Goal: Navigation & Orientation: Find specific page/section

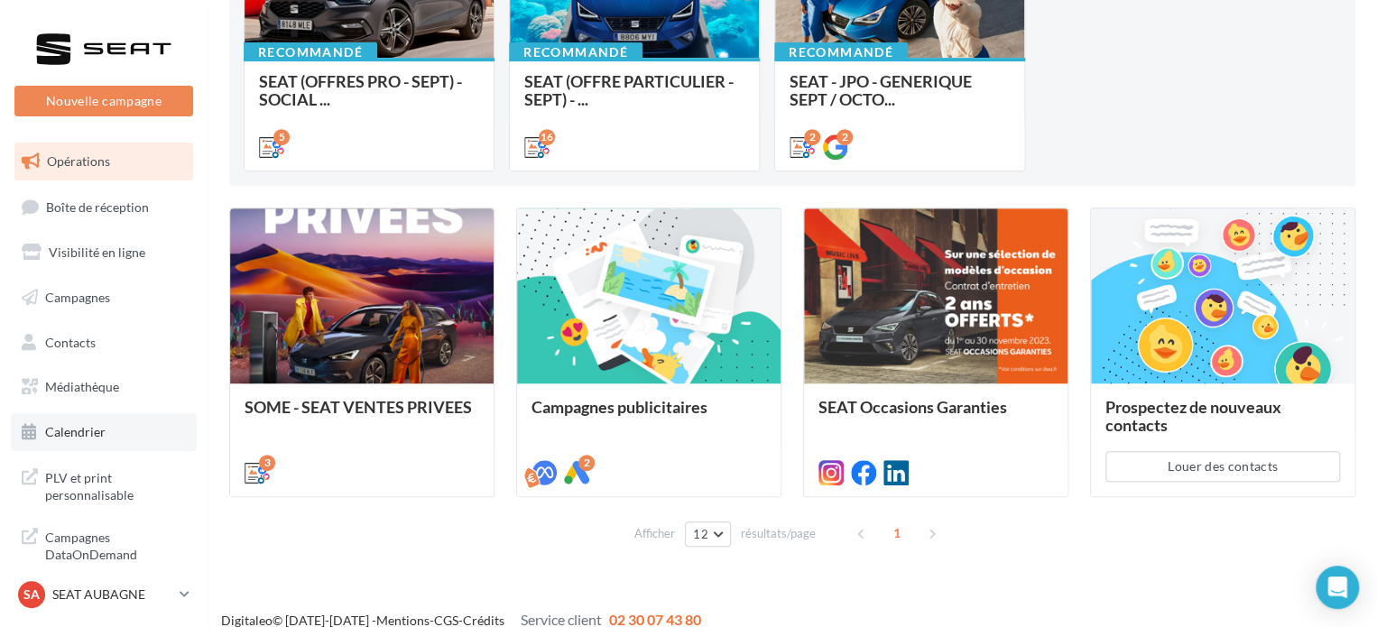
scroll to position [336, 0]
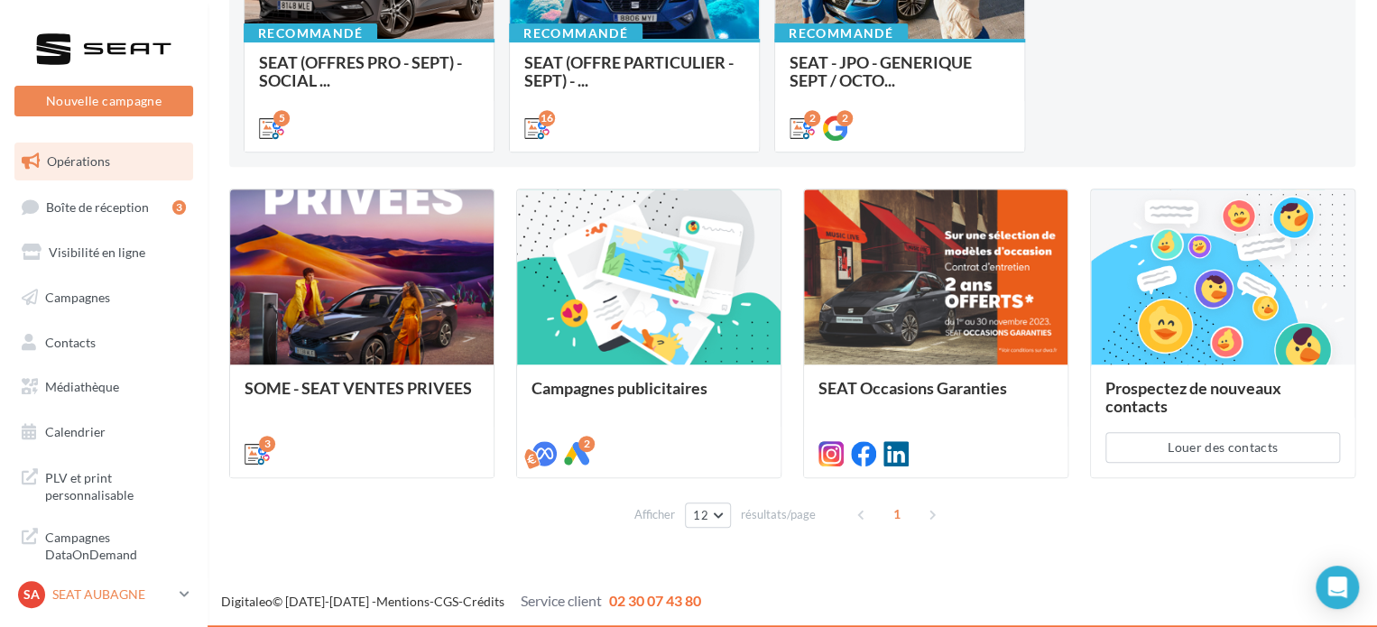
click at [190, 595] on link "SA SEAT AUBAGNE SEAT-AUBAGNE" at bounding box center [103, 595] width 179 height 34
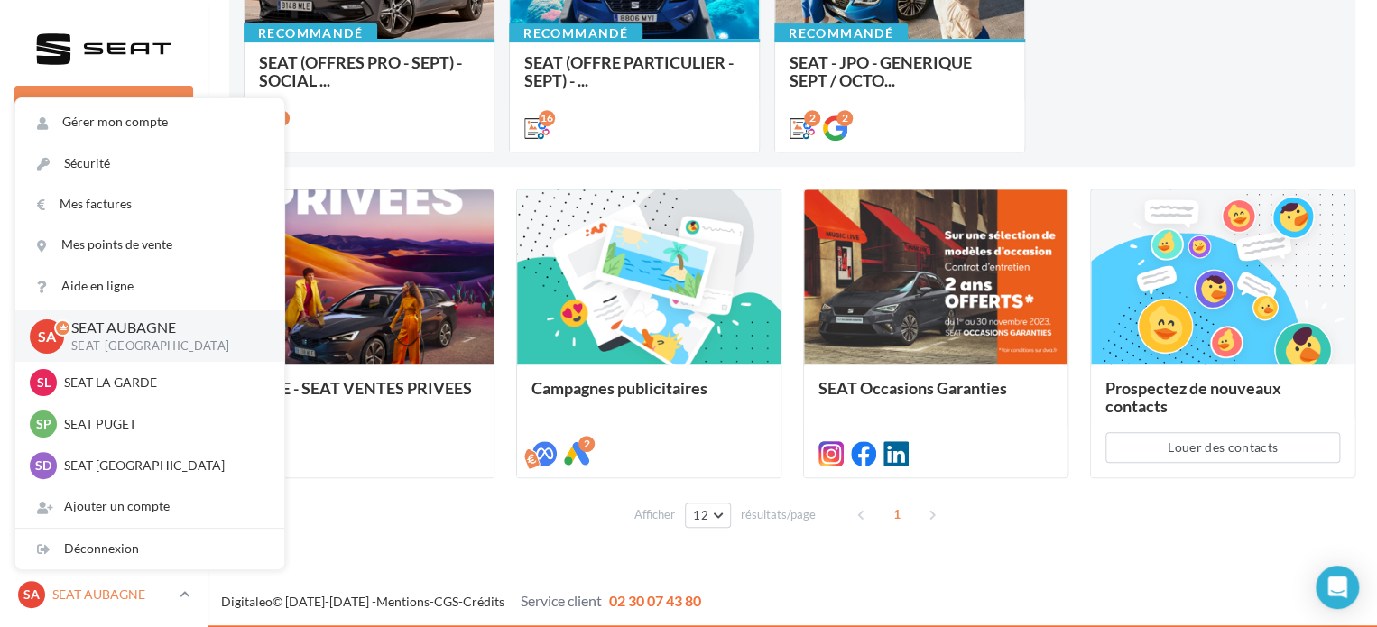
click at [23, 596] on span "SA" at bounding box center [31, 595] width 16 height 18
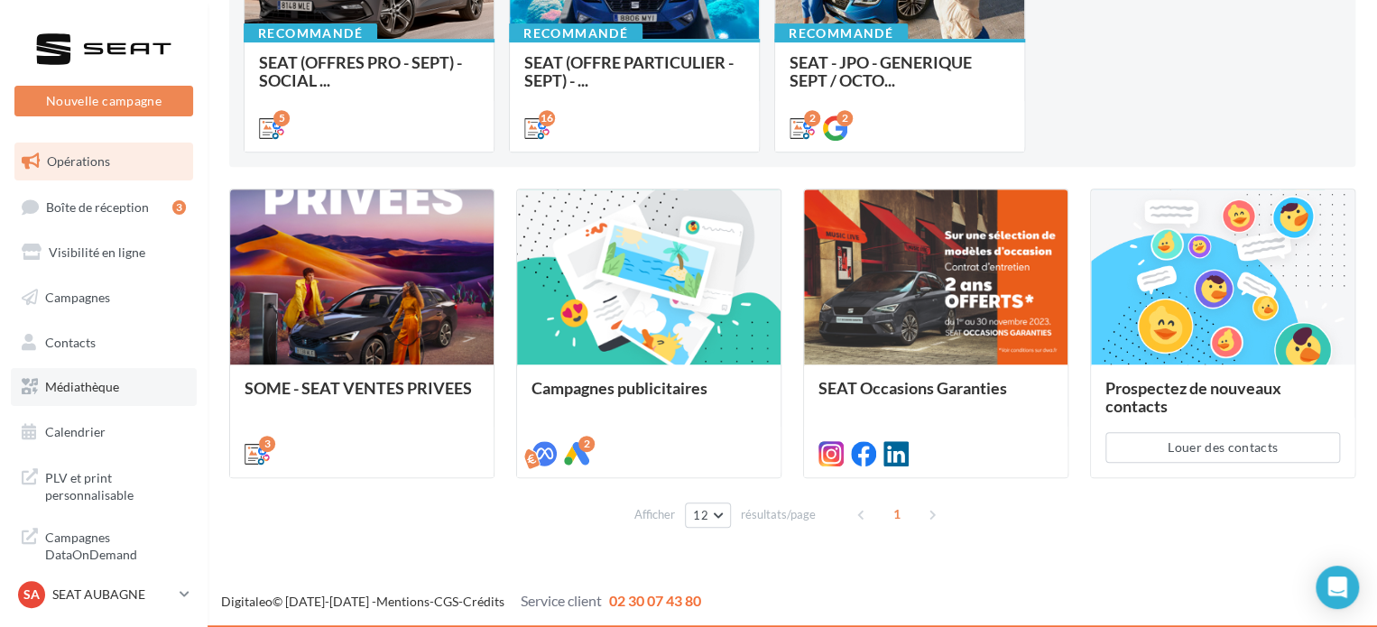
click at [110, 381] on span "Médiathèque" at bounding box center [82, 386] width 74 height 15
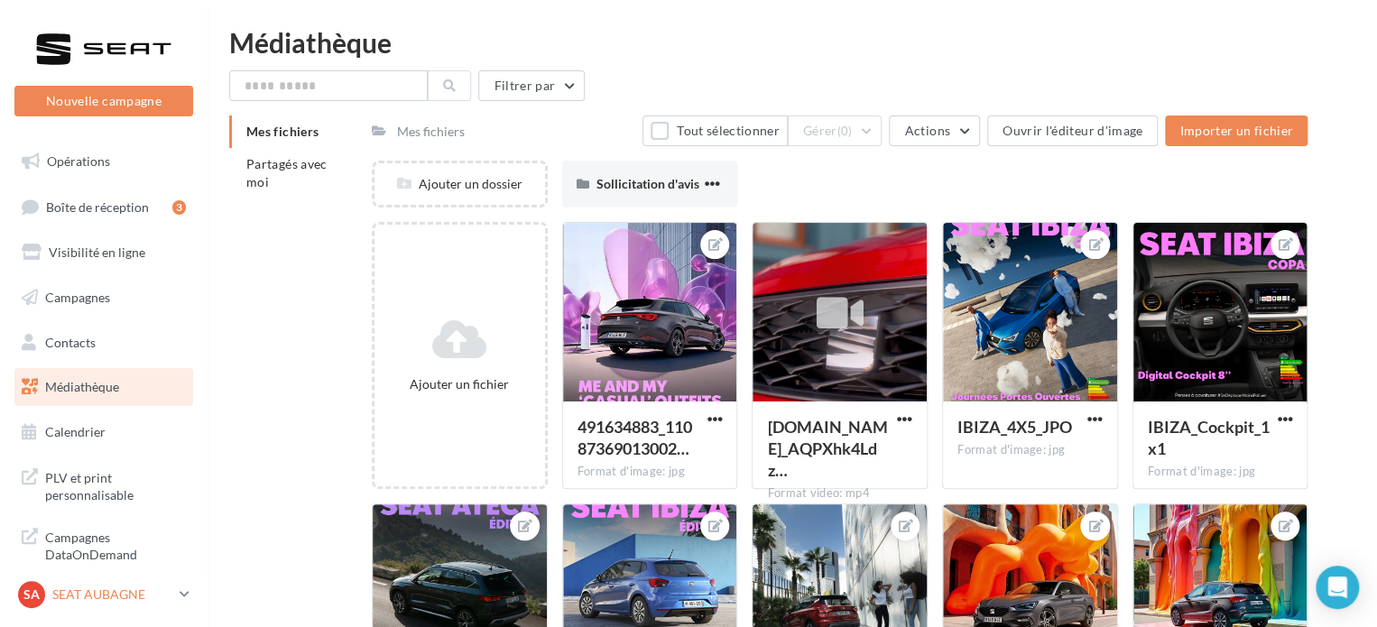
click at [103, 604] on div "SA SEAT AUBAGNE SEAT-AUBAGNE" at bounding box center [95, 594] width 154 height 27
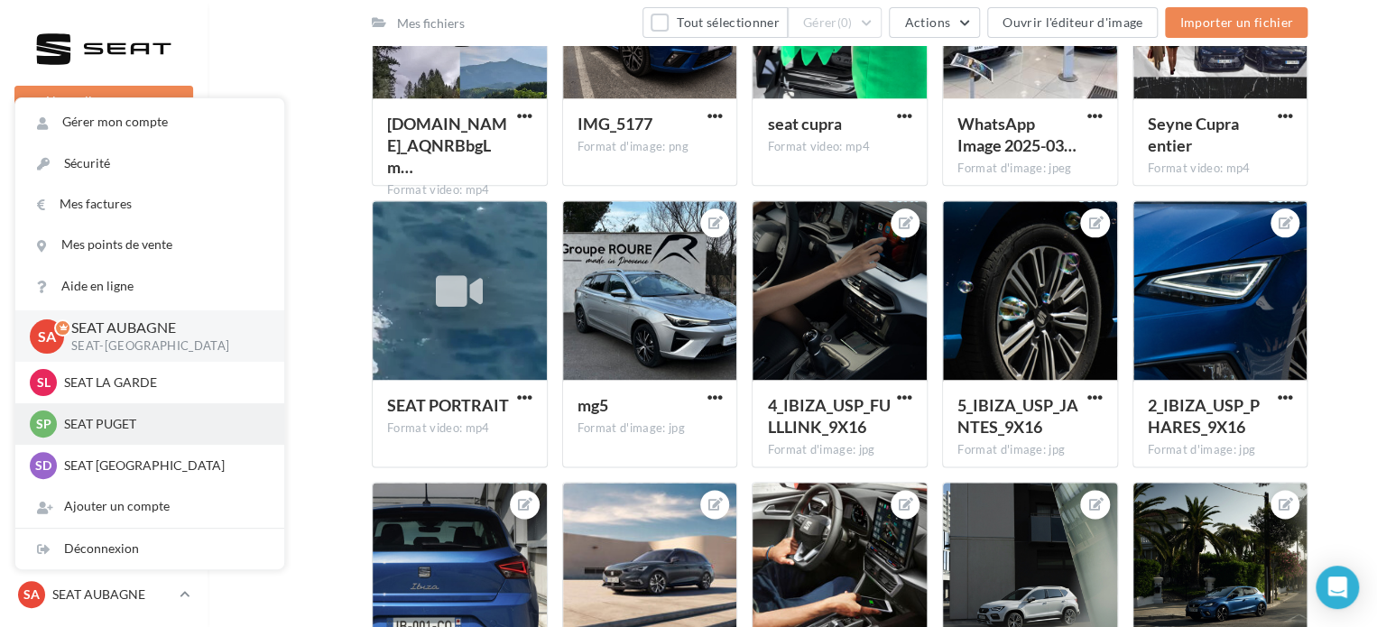
scroll to position [957, 0]
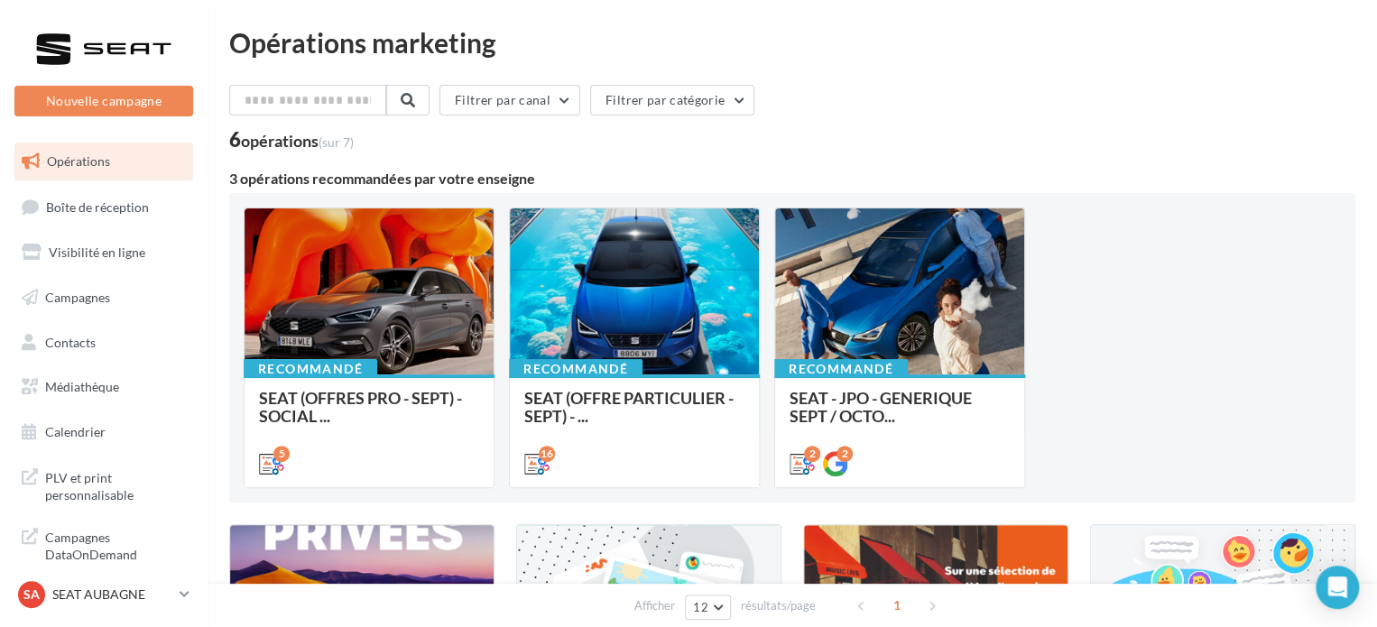
click at [94, 616] on div "SA SEAT AUBAGNE SEAT-AUBAGNE" at bounding box center [104, 603] width 208 height 50
click at [94, 598] on p "SEAT AUBAGNE" at bounding box center [112, 595] width 120 height 18
